Goal: Task Accomplishment & Management: Use online tool/utility

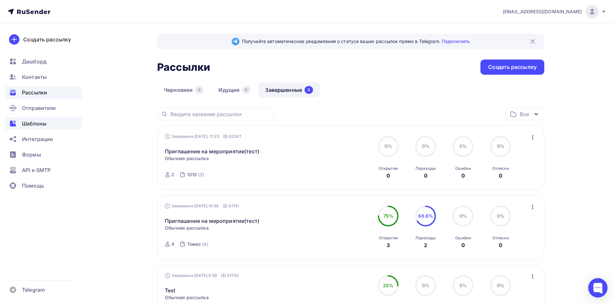
click at [46, 122] on span "Шаблоны" at bounding box center [34, 123] width 25 height 8
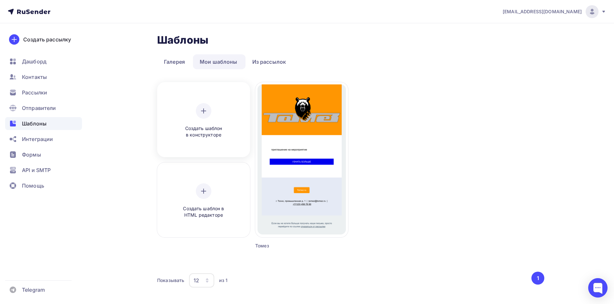
click at [206, 110] on icon at bounding box center [204, 111] width 8 height 8
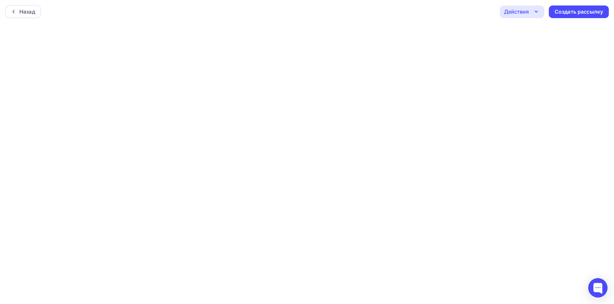
click at [520, 10] on div "Действия" at bounding box center [516, 12] width 25 height 8
click at [524, 12] on div "Действия" at bounding box center [516, 12] width 25 height 8
click at [520, 11] on div "Действия" at bounding box center [516, 12] width 25 height 8
click at [536, 10] on icon "button" at bounding box center [537, 12] width 8 height 8
click at [517, 9] on div "Действия" at bounding box center [516, 12] width 25 height 8
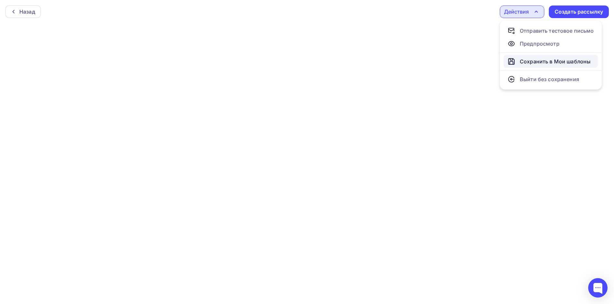
click at [548, 64] on div "Сохранить в Мои шаблоны" at bounding box center [555, 61] width 71 height 8
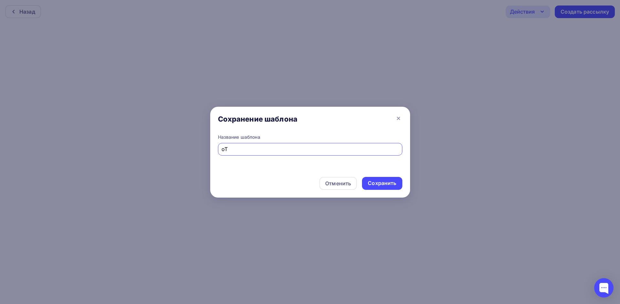
type input "о"
type input "Открытка"
click at [384, 185] on div "Сохранить" at bounding box center [382, 182] width 28 height 7
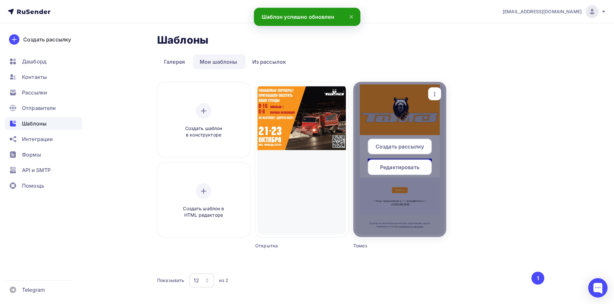
click at [417, 116] on div at bounding box center [400, 159] width 93 height 155
click at [394, 118] on div at bounding box center [400, 159] width 93 height 155
click at [420, 170] on div "Редактировать" at bounding box center [400, 166] width 64 height 15
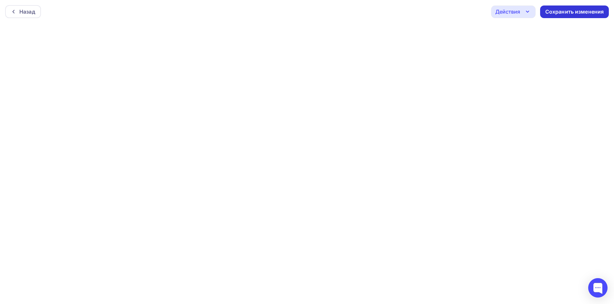
click at [568, 13] on div "Сохранить изменения" at bounding box center [575, 11] width 59 height 7
